Goal: Transaction & Acquisition: Purchase product/service

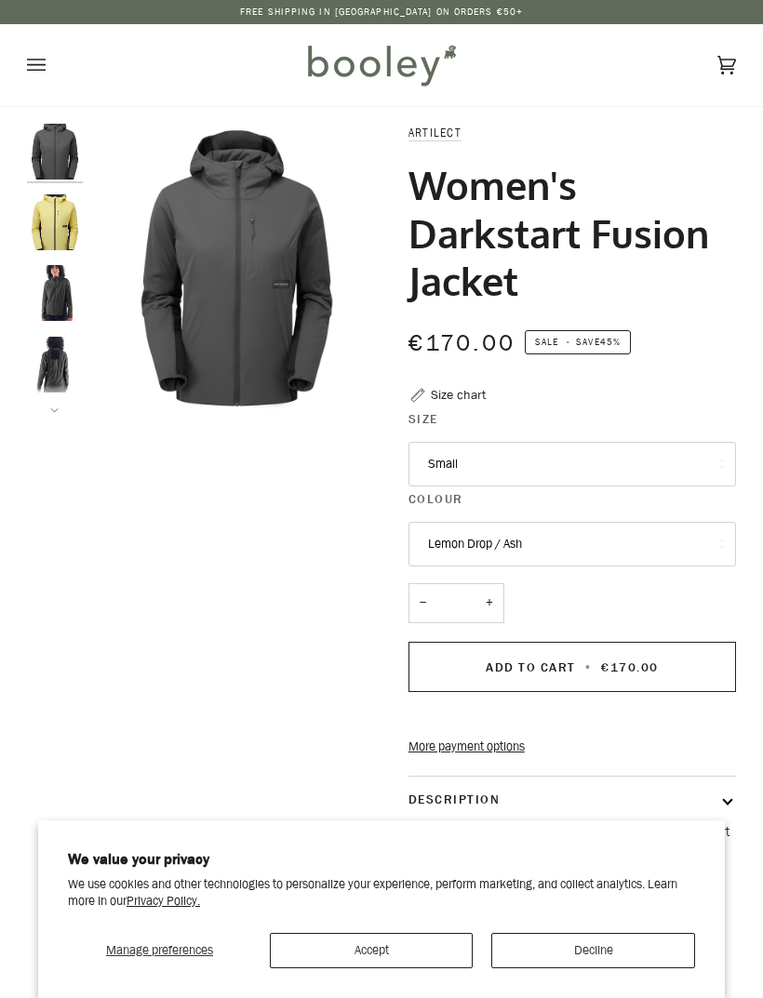
click at [68, 229] on img "Artilect Women's Darkstart Fusion Jacket Lemon Drop / Ash - Booley Galway" at bounding box center [55, 222] width 56 height 56
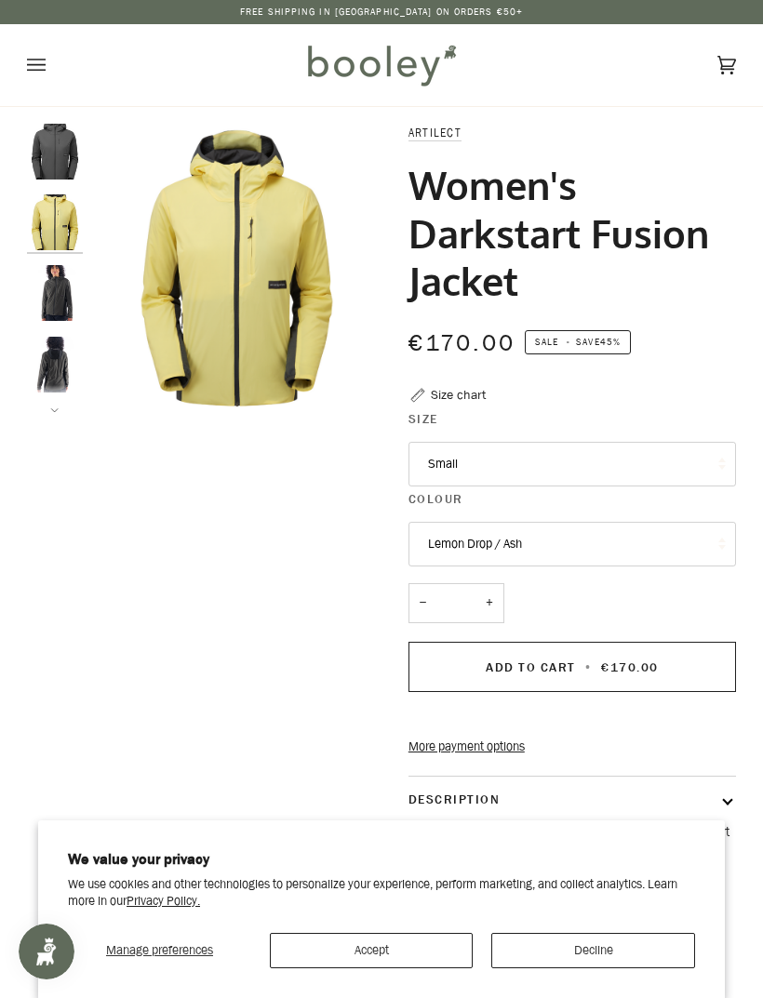
click at [72, 292] on img "Artilect Women's Darkstart Fusion Jacket Ash / Black - Booley Galway" at bounding box center [55, 293] width 56 height 56
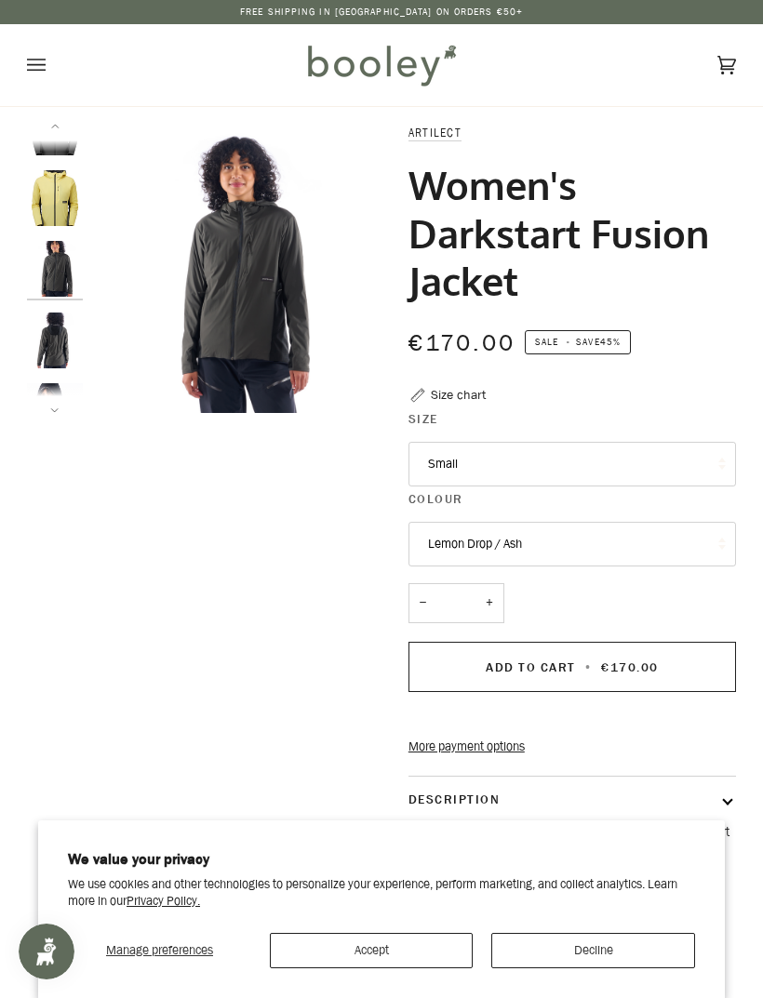
click at [66, 384] on img "Artilect Women's Darkstart Fusion Jacket Ash / Black - Booley Galway" at bounding box center [55, 411] width 56 height 56
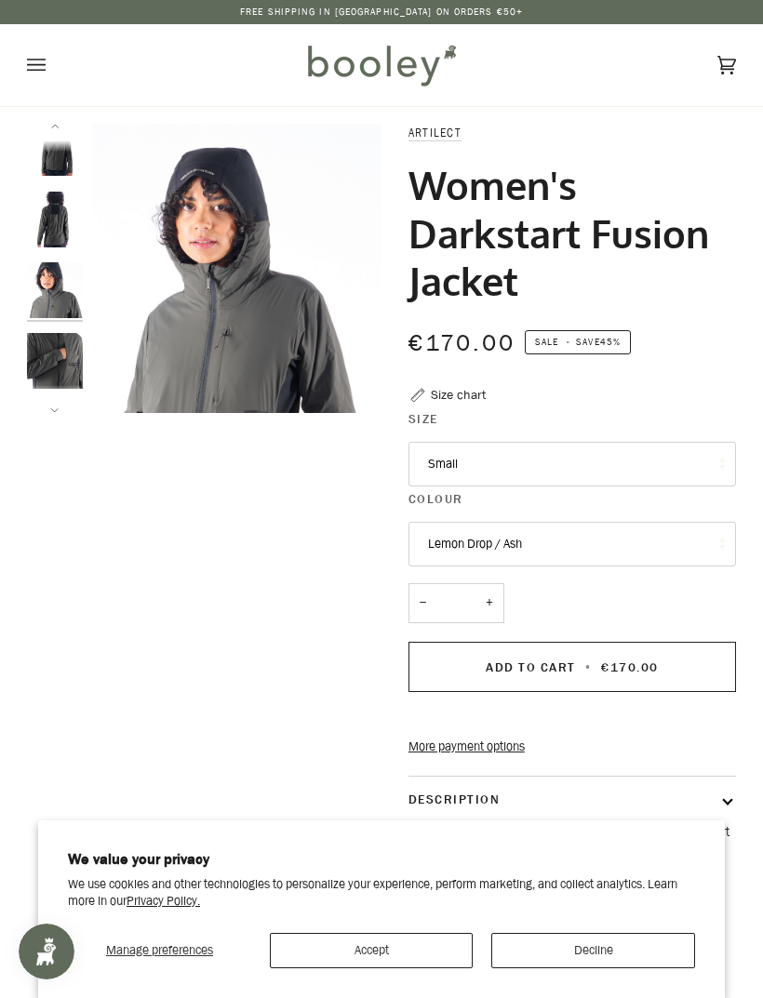
scroll to position [166, 0]
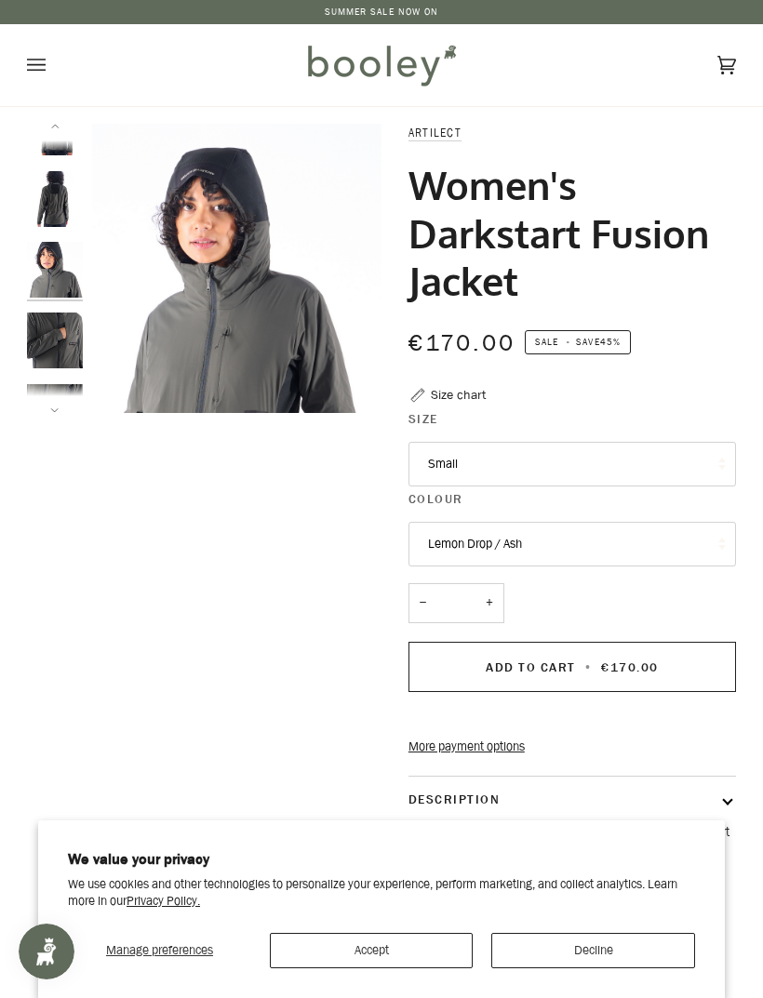
click at [70, 402] on button "Next" at bounding box center [55, 399] width 56 height 28
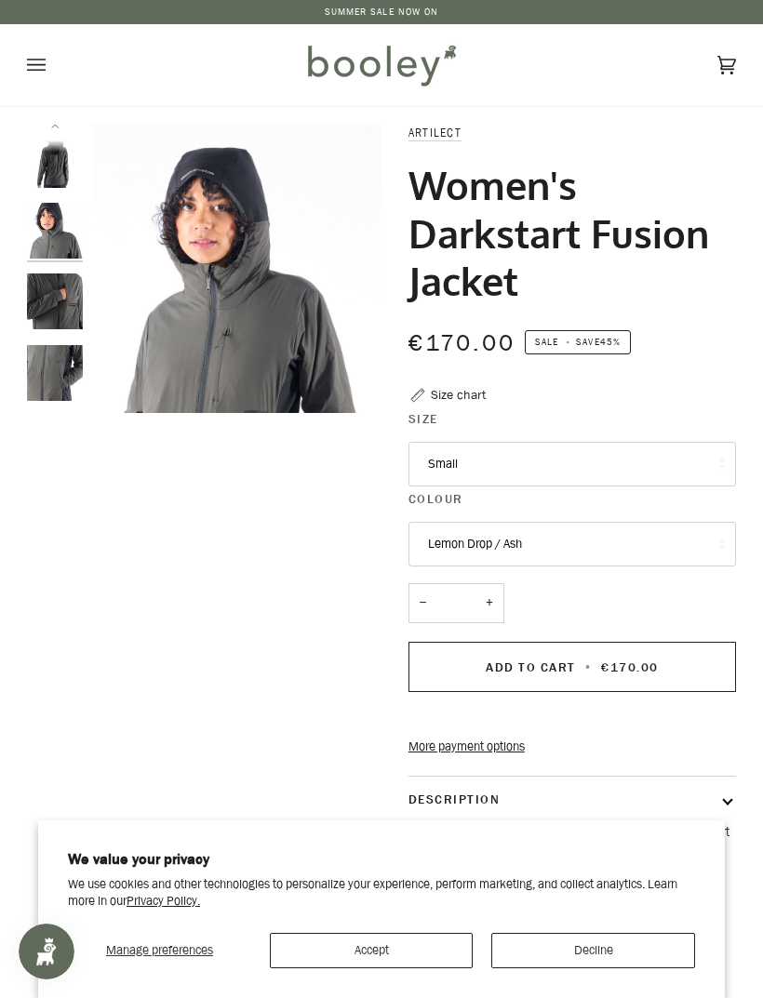
scroll to position [206, 0]
click at [65, 370] on img "Artilect Women's Darkstart Fusion Jacket Ash / Black - Booley Galway" at bounding box center [55, 372] width 56 height 56
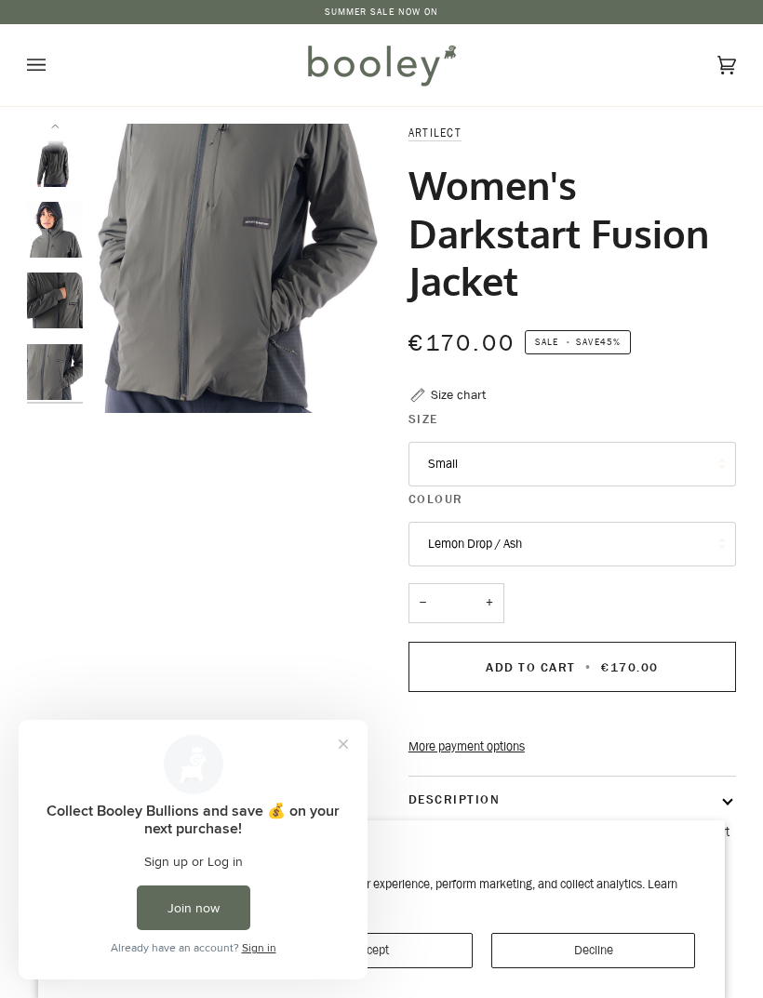
scroll to position [0, 0]
click at [62, 366] on img "Artilect Women's Darkstart Fusion Jacket Ash / Black - Booley Galway" at bounding box center [55, 372] width 56 height 56
click at [41, 325] on img "Artilect Women's Darkstart Fusion Jacket Ash / Black - Booley Galway" at bounding box center [55, 301] width 56 height 56
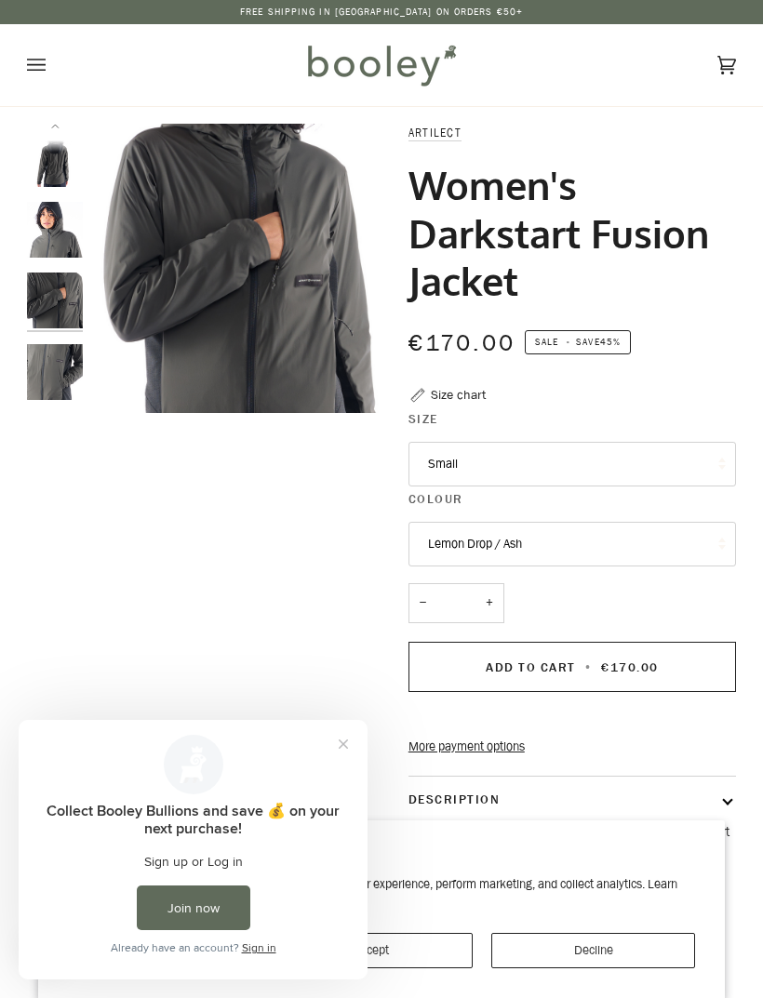
click at [58, 378] on img "Artilect Women's Darkstart Fusion Jacket Ash / Black - Booley Galway" at bounding box center [55, 372] width 56 height 56
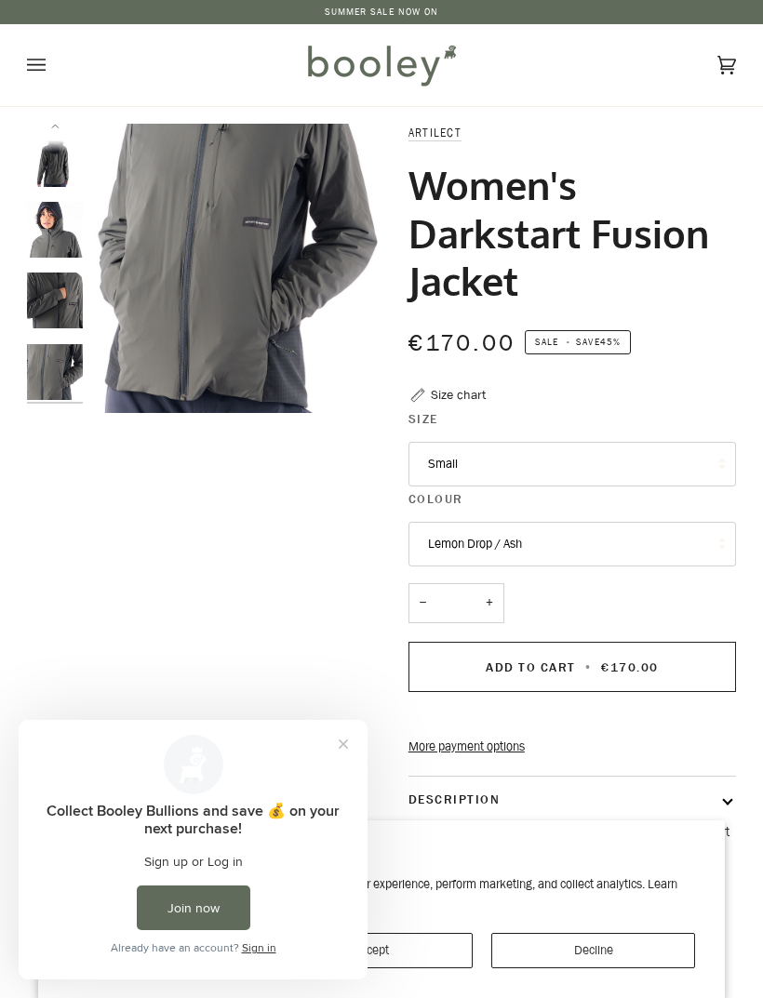
click at [711, 546] on button "Lemon Drop / Ash" at bounding box center [573, 544] width 328 height 45
click at [732, 373] on div "€170.00 Sale • Save 45%" at bounding box center [573, 354] width 328 height 61
click at [705, 442] on button "Small" at bounding box center [573, 464] width 328 height 45
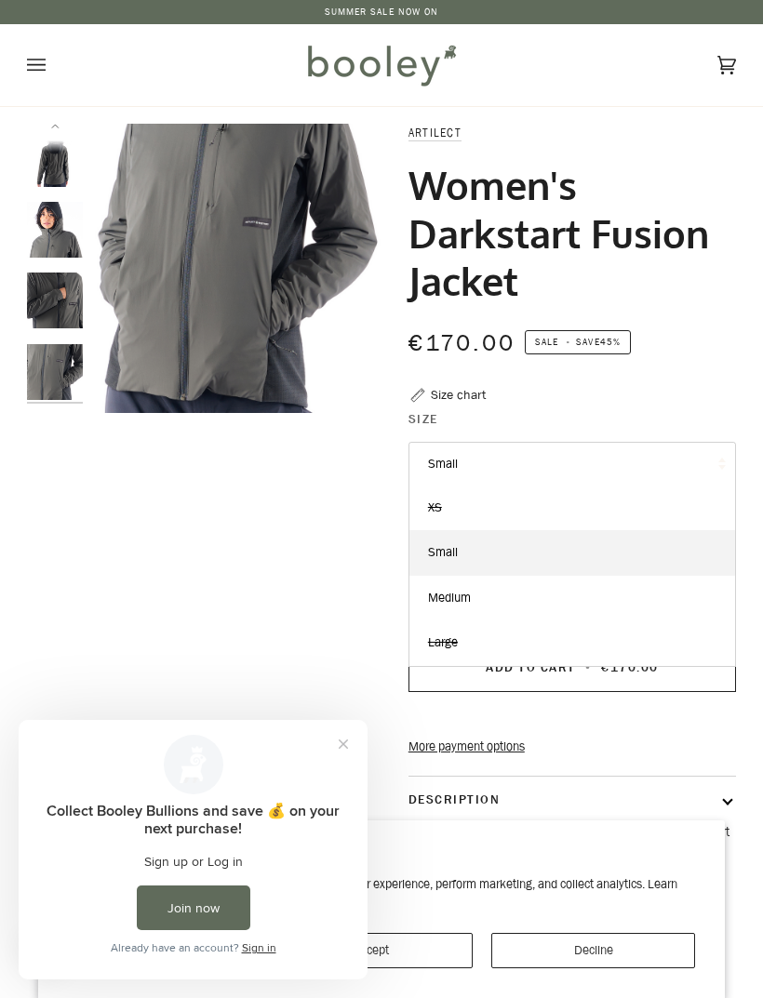
click at [740, 363] on div "Zoom Zoom" at bounding box center [381, 608] width 763 height 969
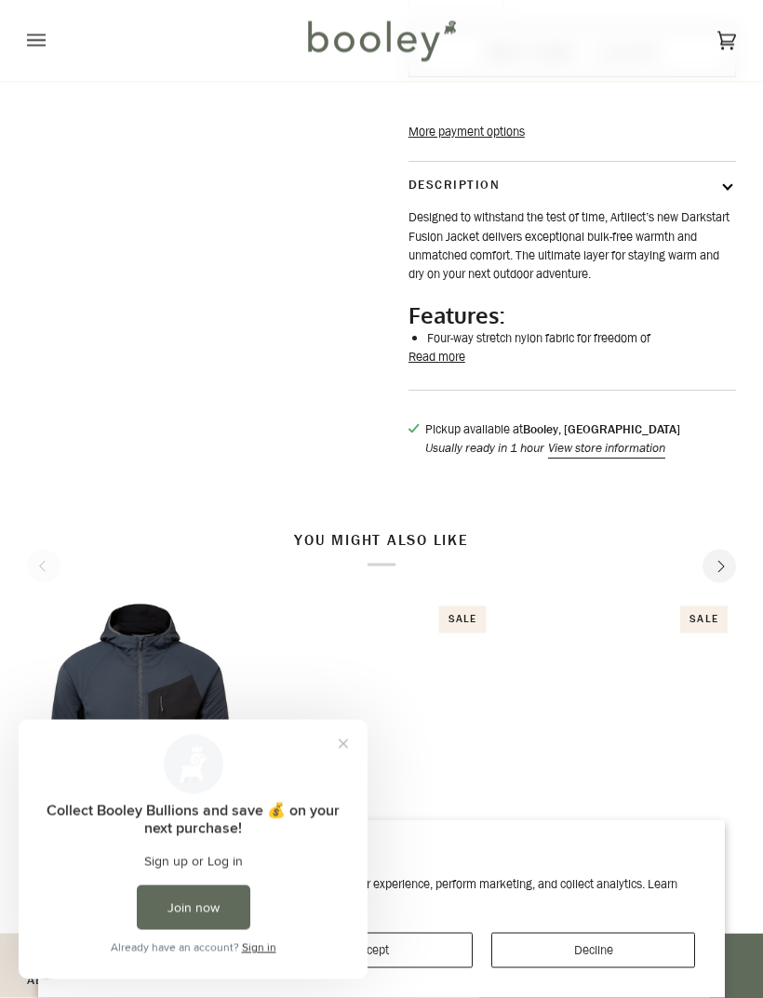
scroll to position [598, 0]
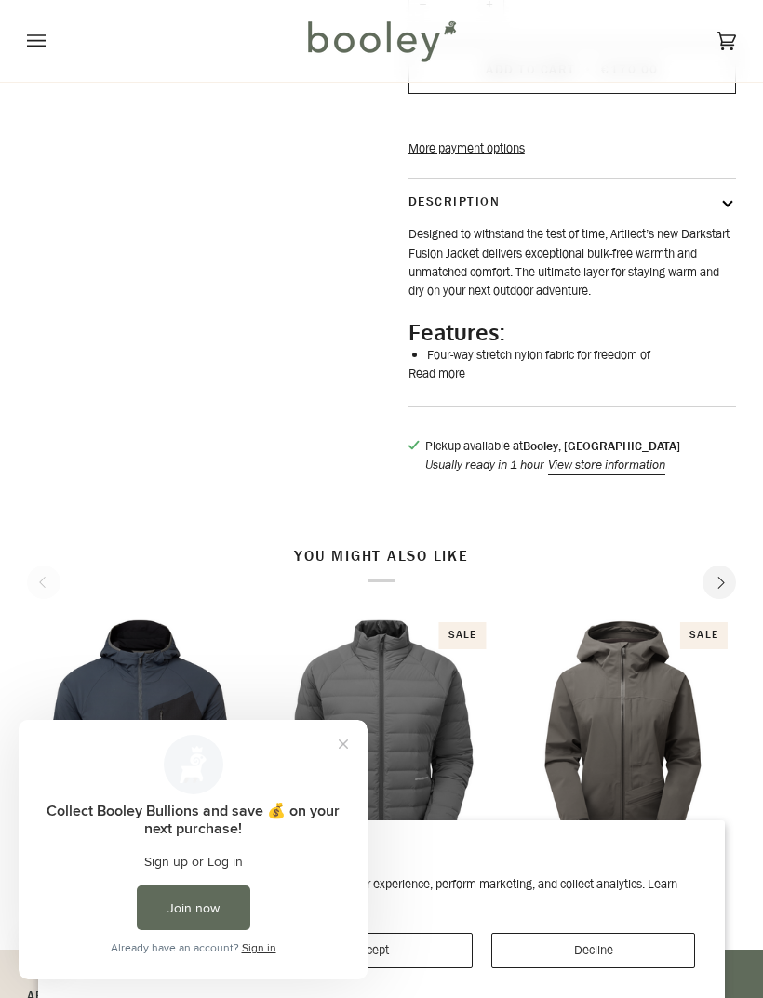
click at [462, 383] on button "Read more" at bounding box center [437, 374] width 57 height 19
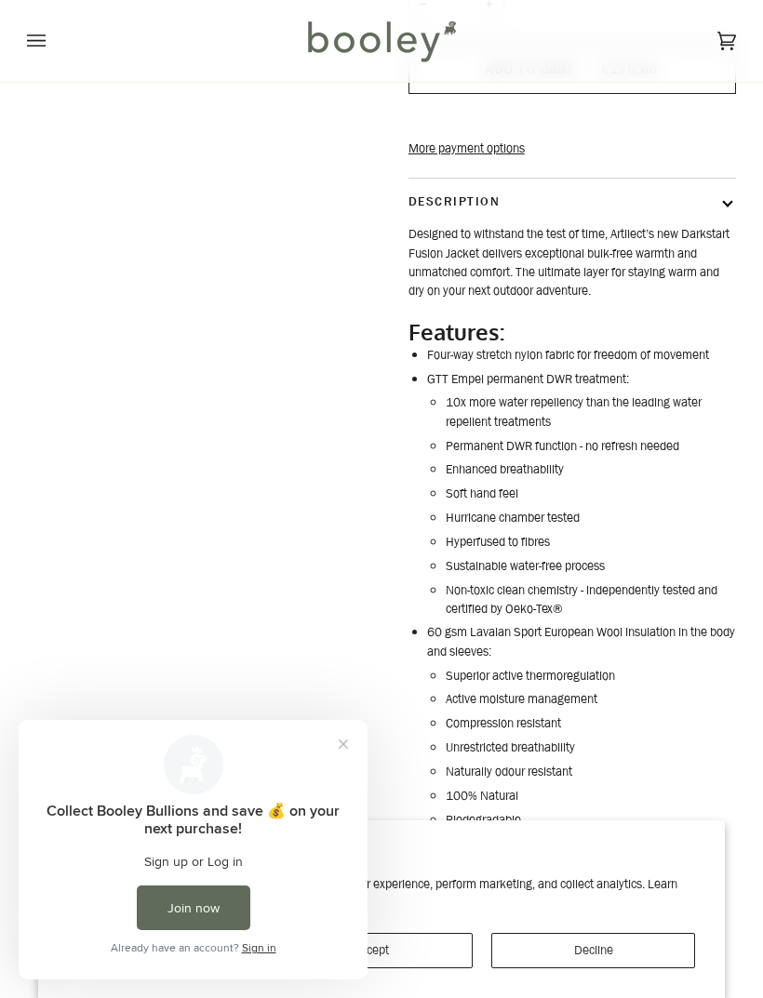
click at [345, 736] on button "Close prompt" at bounding box center [344, 745] width 34 height 34
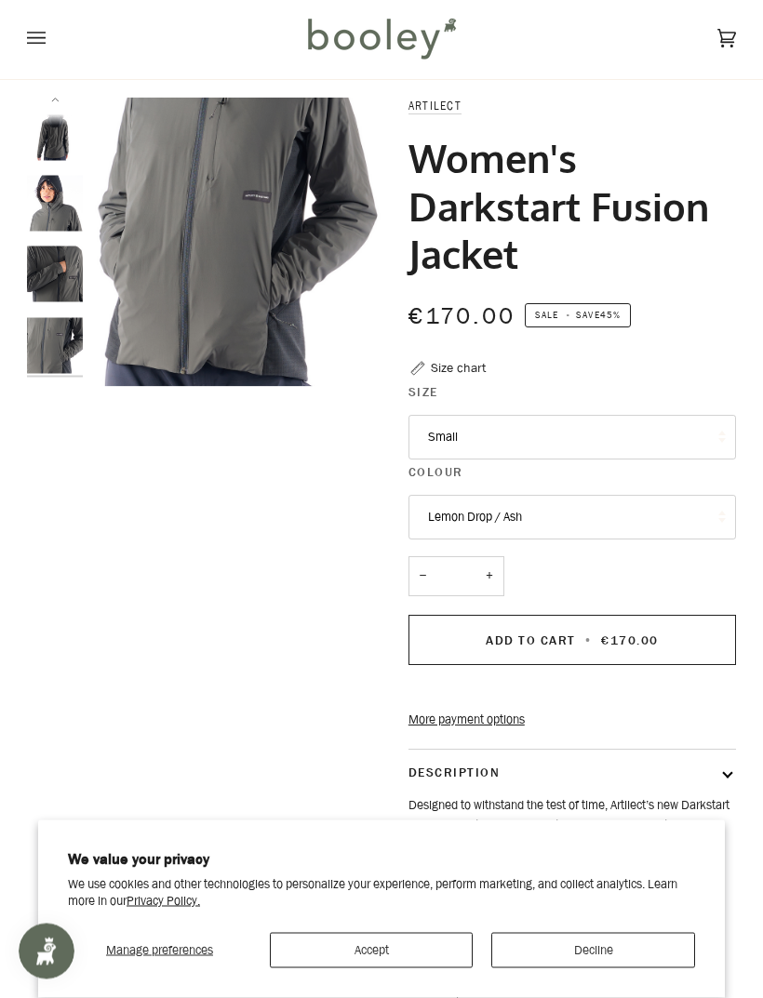
scroll to position [0, 0]
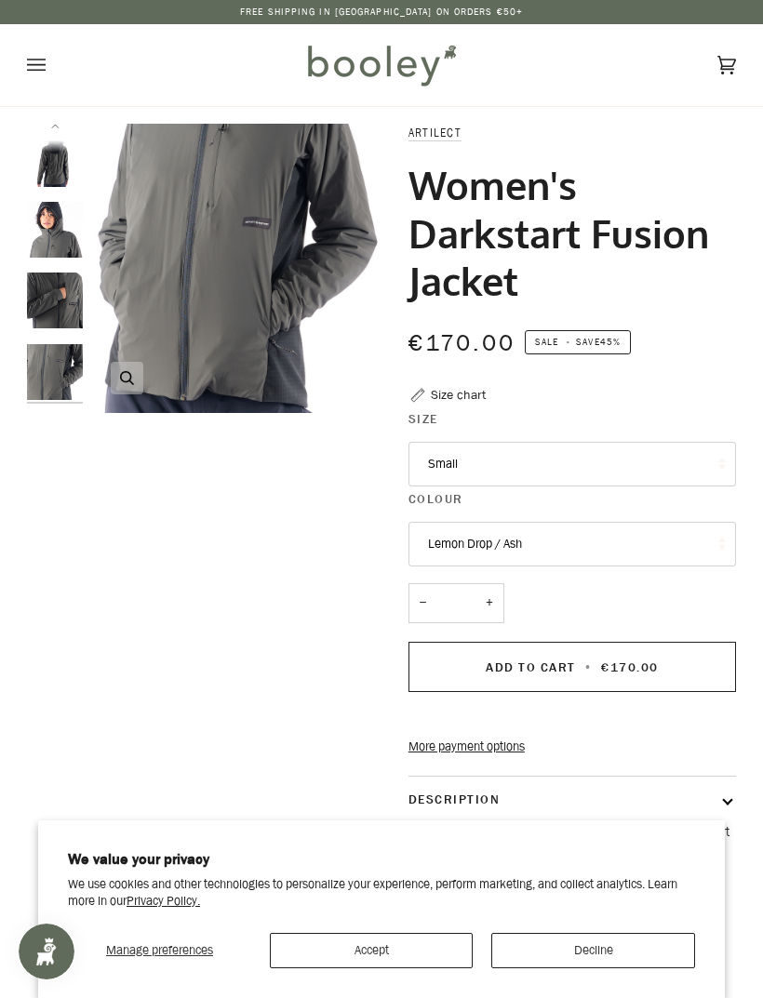
click at [245, 312] on img "Artilect Women's Darkstart Fusion Jacket Ash / Black - Booley Galway" at bounding box center [236, 268] width 289 height 289
click at [59, 311] on img "Artilect Women's Darkstart Fusion Jacket Ash / Black - Booley Galway" at bounding box center [55, 301] width 56 height 56
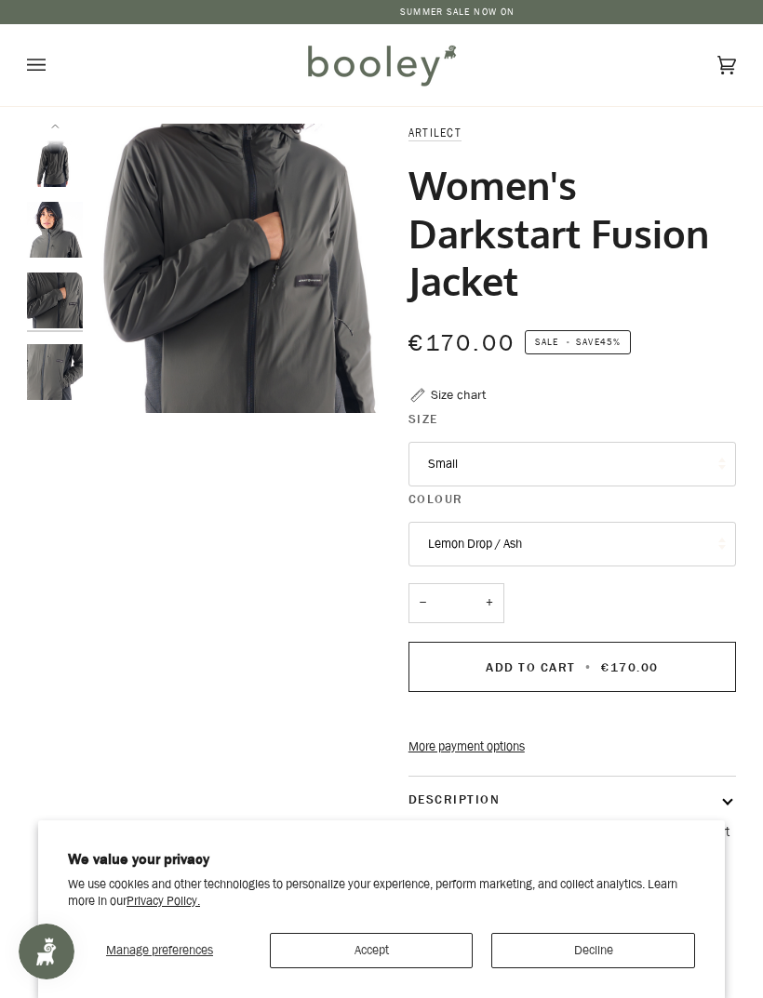
click at [50, 239] on img "Artilect Women's Darkstart Fusion Jacket Ash / Black - Booley Galway" at bounding box center [55, 230] width 56 height 56
